Goal: Task Accomplishment & Management: Use online tool/utility

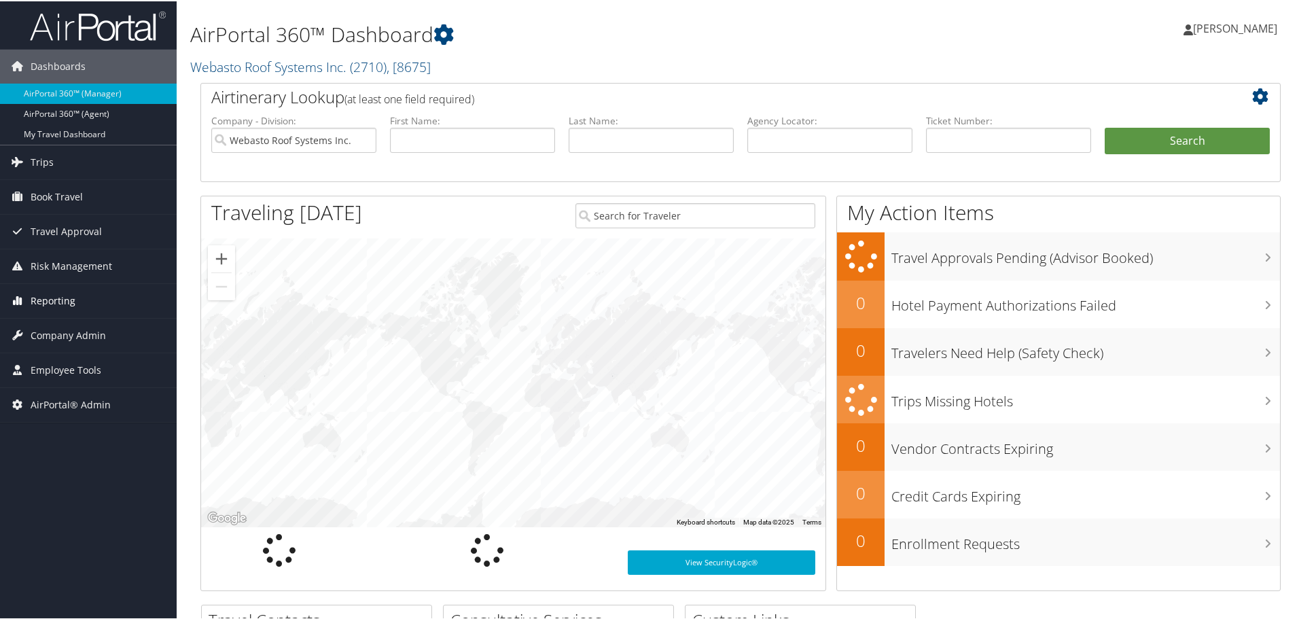
click at [56, 300] on span "Reporting" at bounding box center [53, 300] width 45 height 34
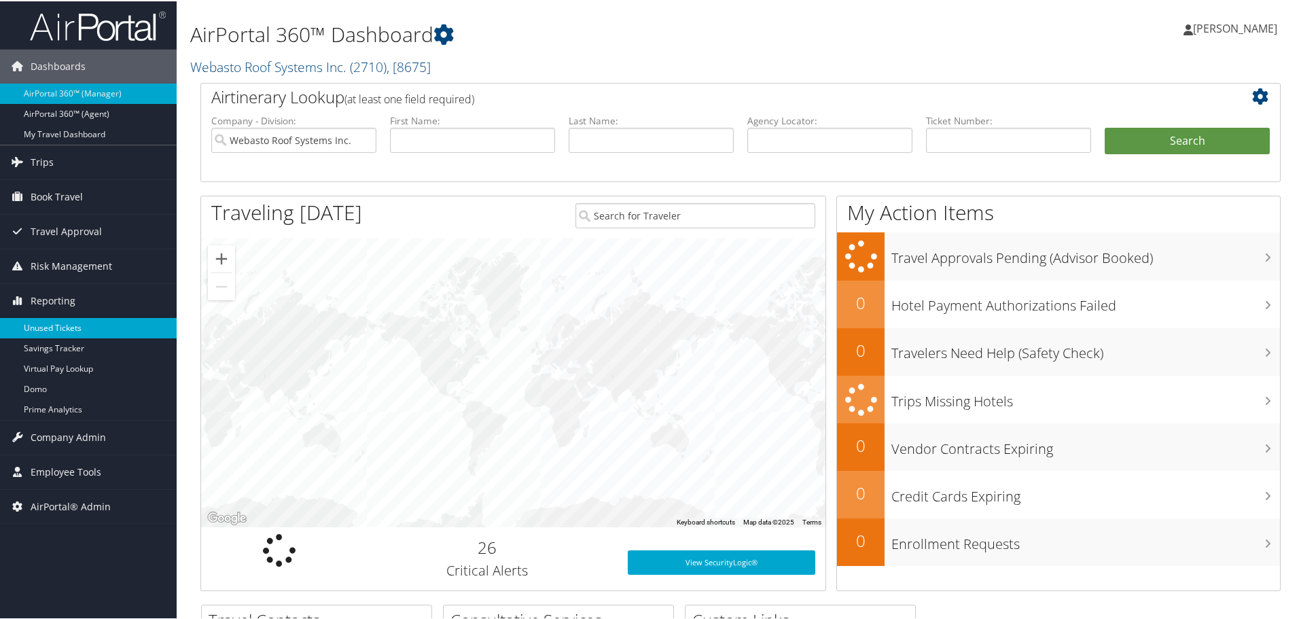
click at [65, 325] on link "Unused Tickets" at bounding box center [88, 327] width 177 height 20
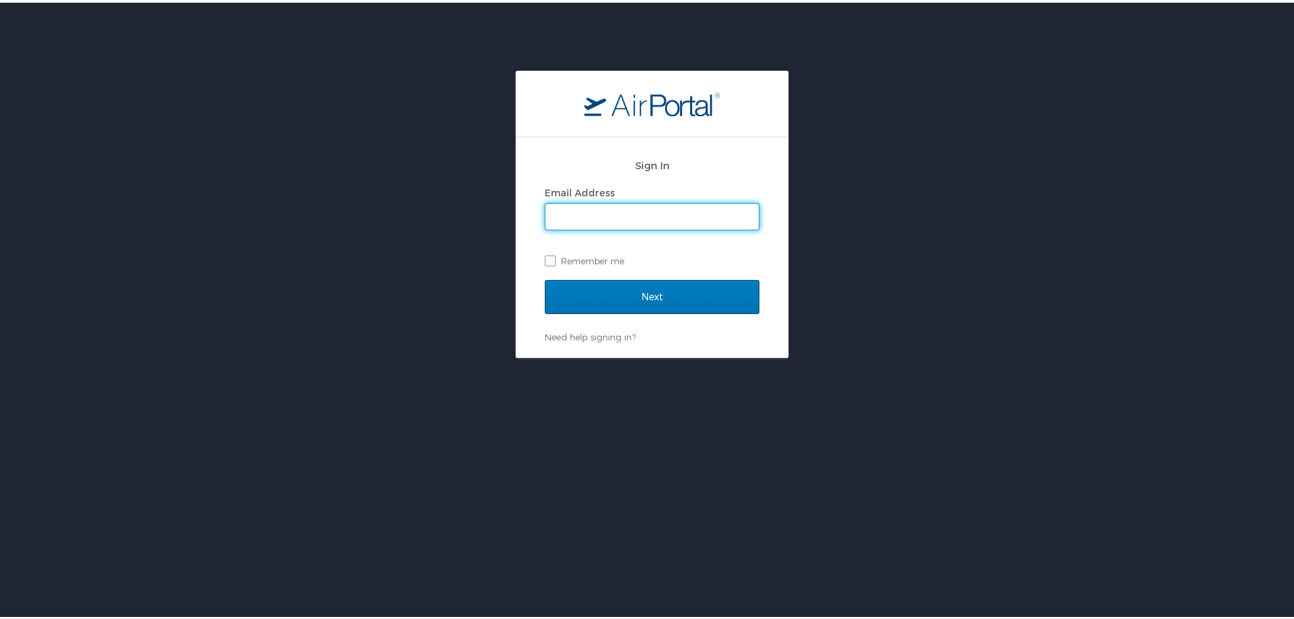
type input "mcabrera@hmhf.com"
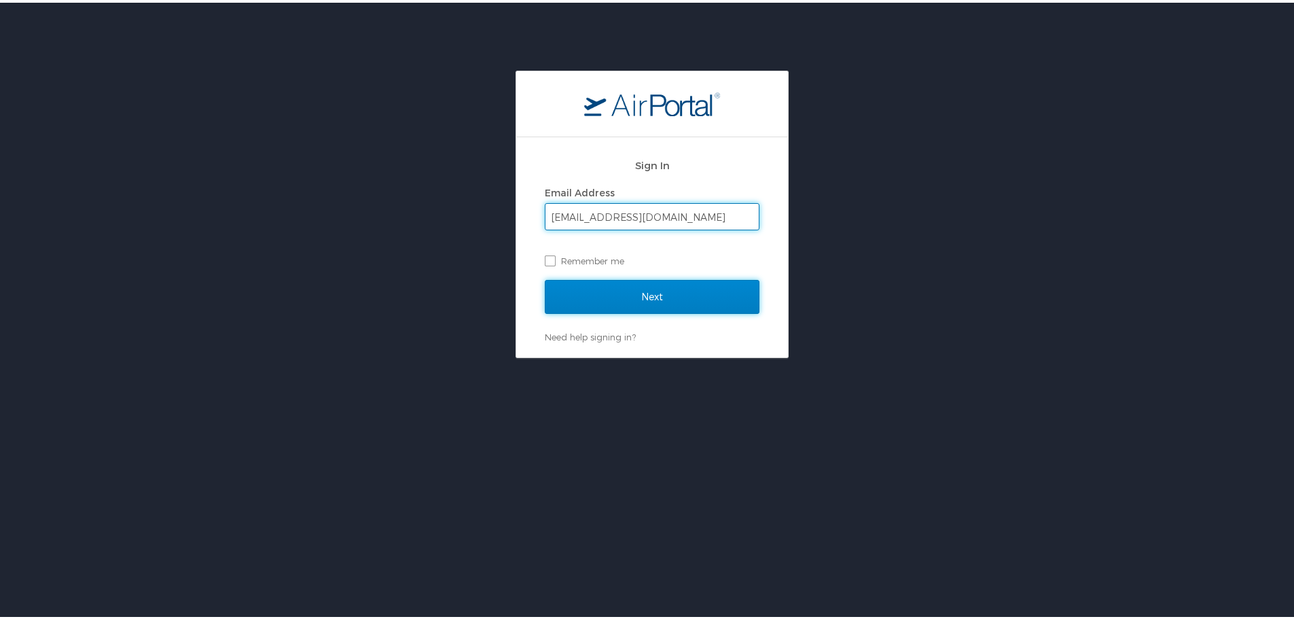
click at [641, 296] on input "Next" at bounding box center [652, 294] width 215 height 34
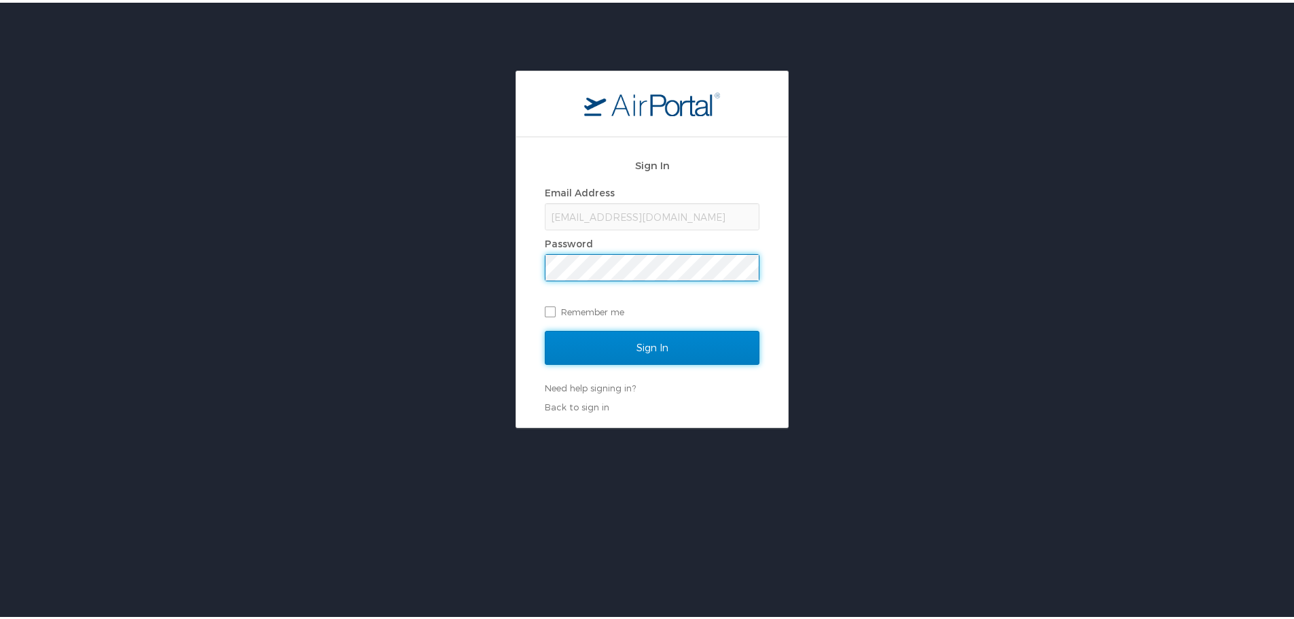
click at [639, 352] on input "Sign In" at bounding box center [652, 345] width 215 height 34
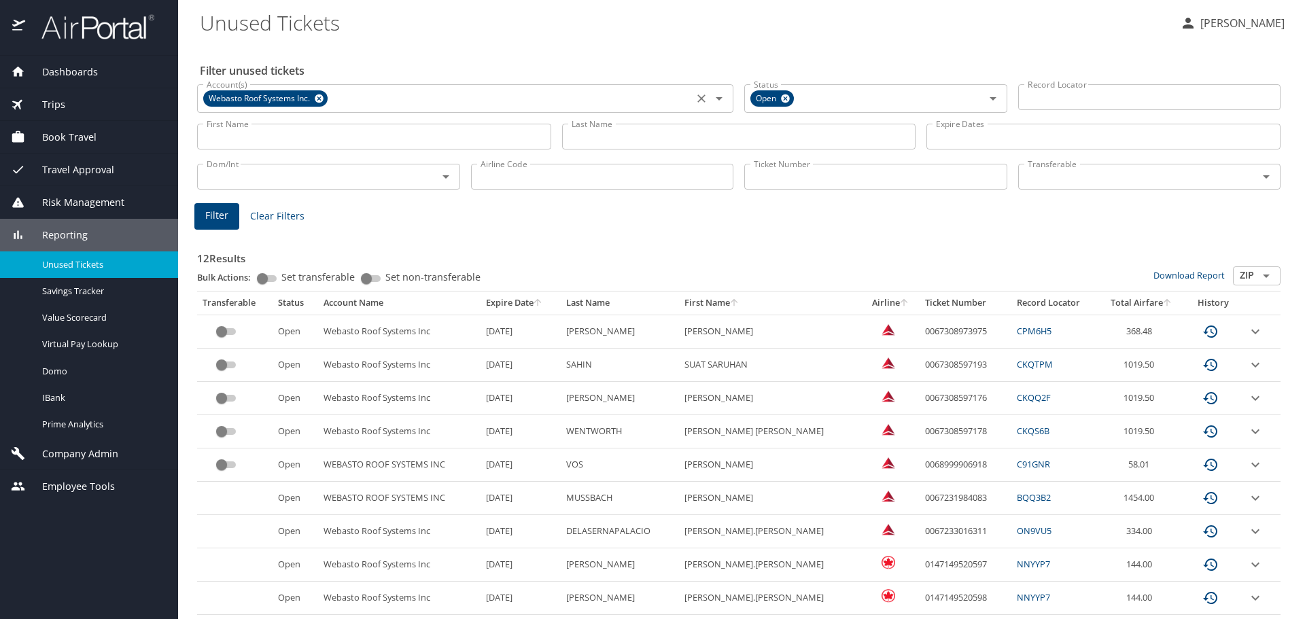
click at [319, 98] on icon at bounding box center [319, 98] width 10 height 15
click at [761, 175] on input "Ticket Number" at bounding box center [875, 177] width 263 height 26
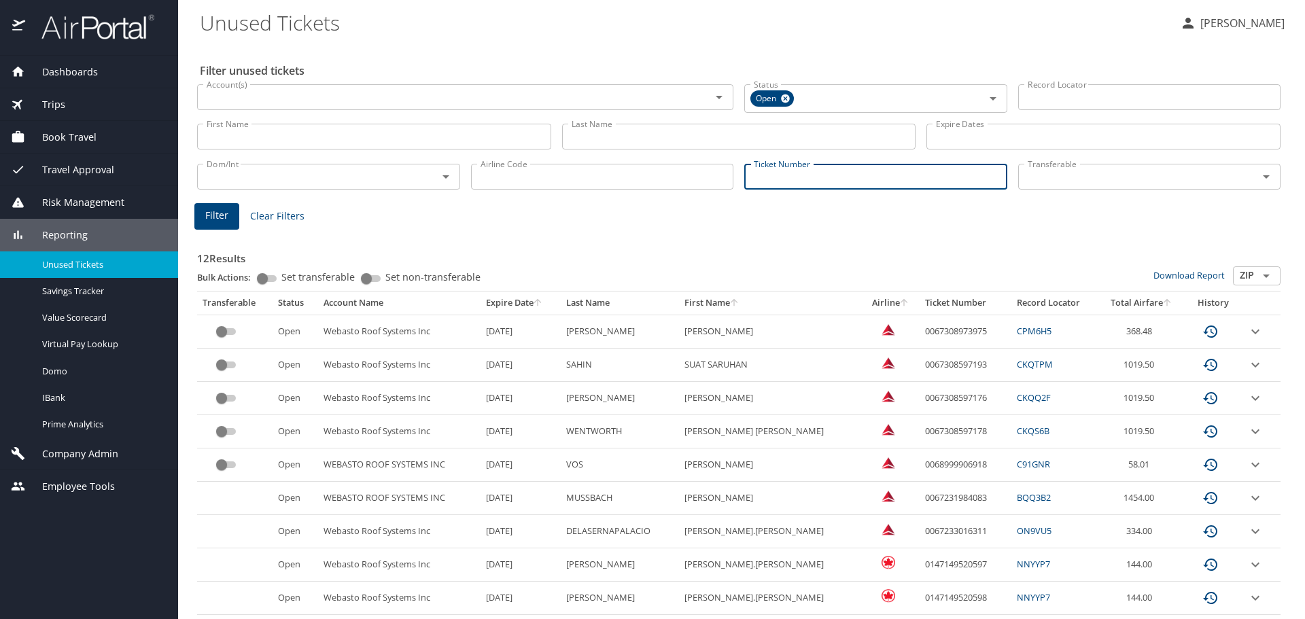
paste input "0068999895748"
type input "0068999895748"
click at [214, 218] on span "Filter" at bounding box center [216, 213] width 23 height 17
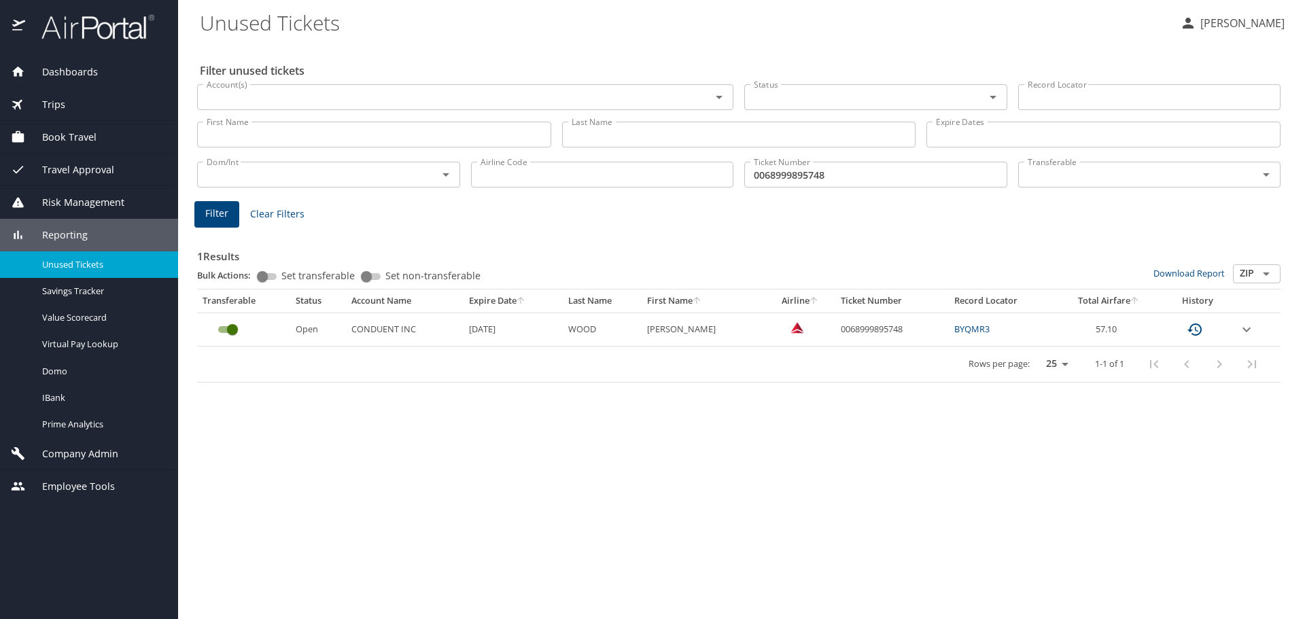
click at [975, 327] on link "BYQMR3" at bounding box center [971, 329] width 35 height 12
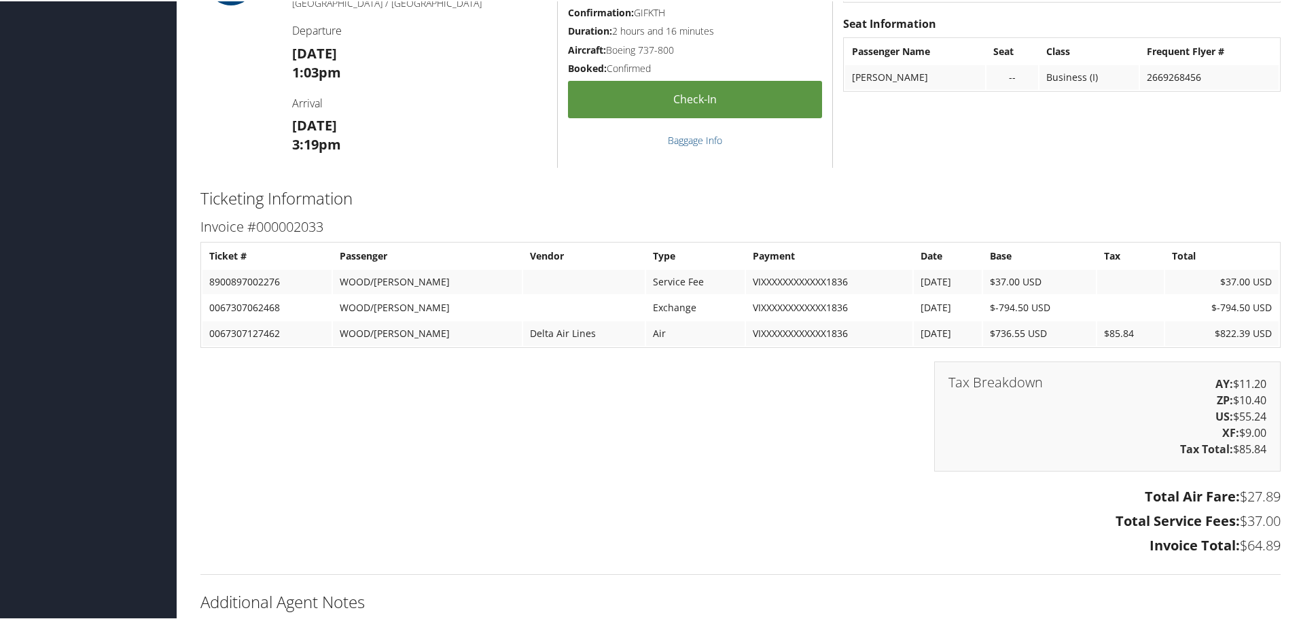
scroll to position [1359, 0]
